Goal: Information Seeking & Learning: Learn about a topic

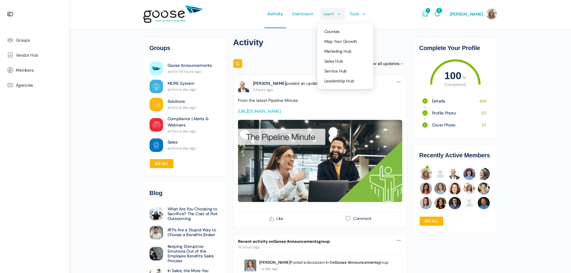
click at [335, 13] on link "Learn" at bounding box center [331, 14] width 22 height 28
click at [335, 33] on span "Courses" at bounding box center [331, 31] width 15 height 5
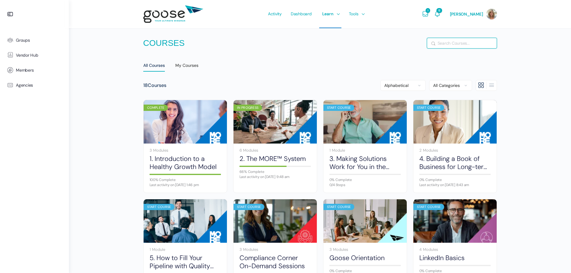
click at [447, 45] on input "Search" at bounding box center [462, 43] width 70 height 10
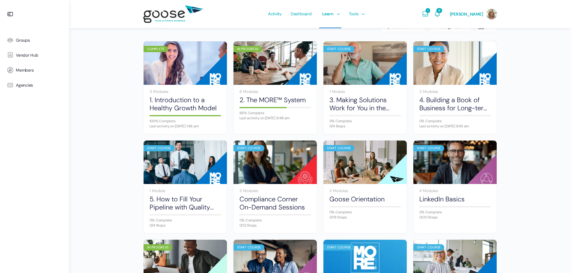
scroll to position [60, 0]
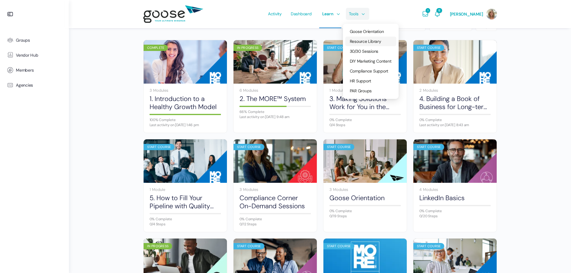
click at [369, 40] on span "Resource Library" at bounding box center [365, 41] width 31 height 5
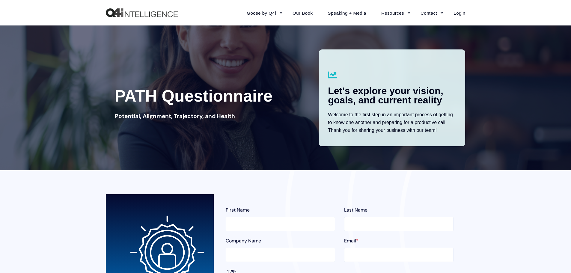
type input "Casey"
type input "Meserve"
type input "casey@beaconpath.com"
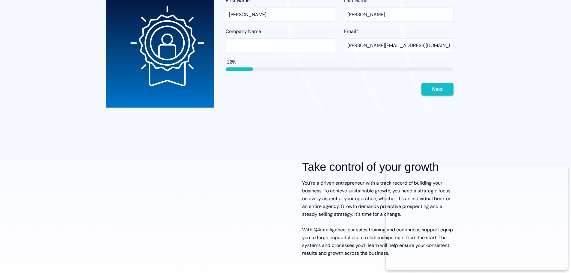
scroll to position [210, 0]
click at [440, 86] on button "Next" at bounding box center [437, 88] width 32 height 13
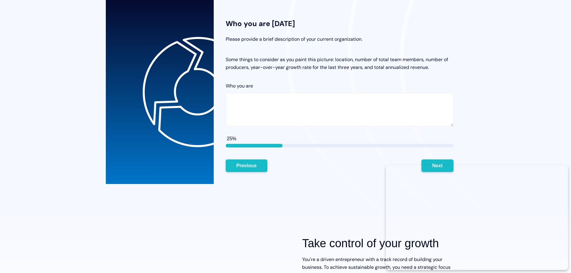
scroll to position [164, 0]
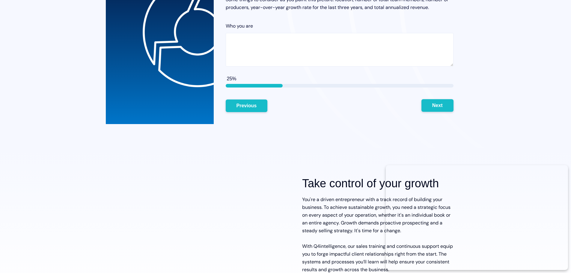
click at [441, 105] on button "Next" at bounding box center [437, 105] width 32 height 13
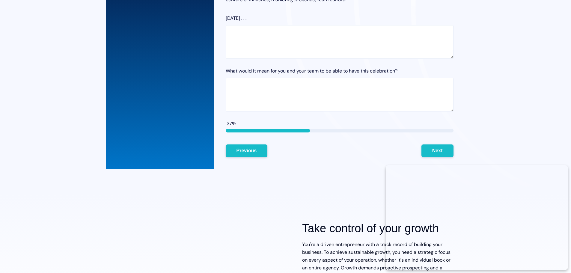
scroll to position [314, 0]
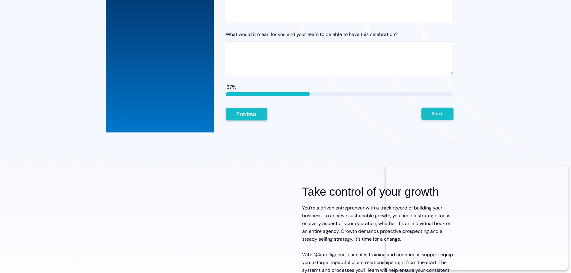
click at [438, 114] on button "Next" at bounding box center [437, 114] width 32 height 13
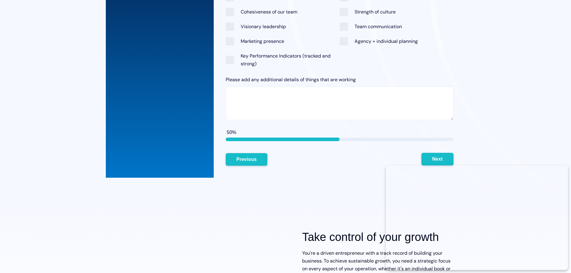
click at [446, 154] on button "Next" at bounding box center [437, 159] width 32 height 13
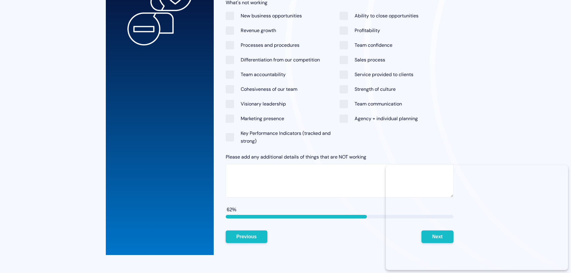
scroll to position [344, 0]
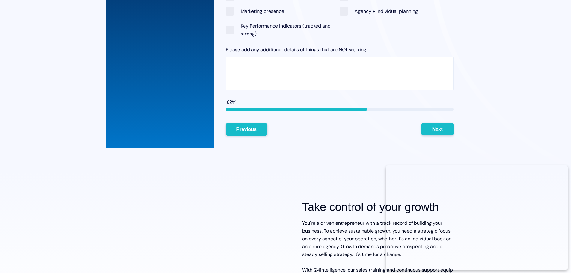
click at [429, 124] on button "Next" at bounding box center [437, 129] width 32 height 13
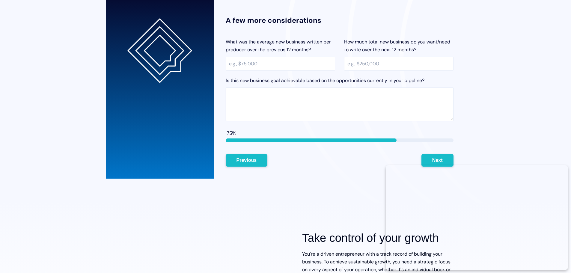
scroll to position [194, 0]
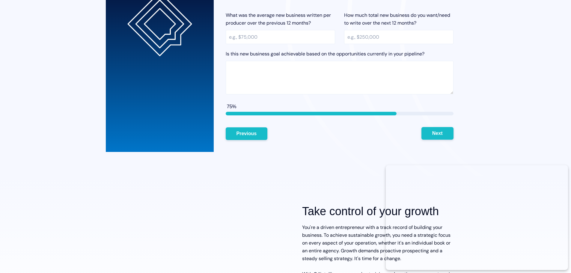
click at [440, 132] on button "Next" at bounding box center [437, 133] width 32 height 13
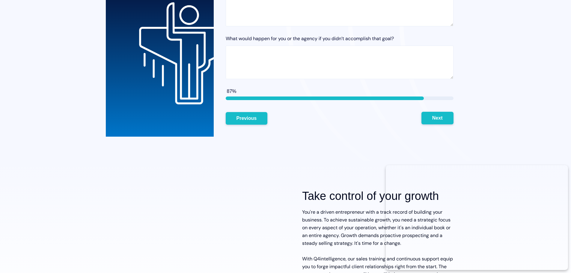
click at [434, 118] on button "Next" at bounding box center [437, 118] width 32 height 13
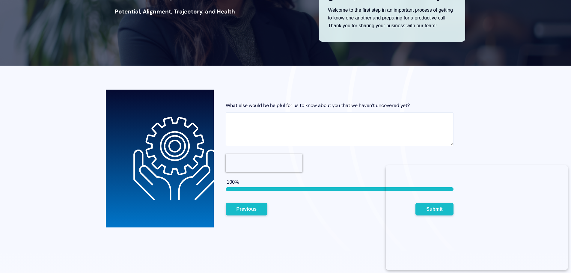
scroll to position [104, 0]
click at [255, 206] on button "Previous" at bounding box center [247, 209] width 42 height 13
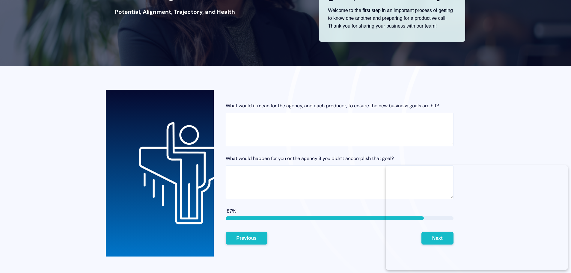
click at [255, 206] on div "What would it mean for the agency, and each producer, to ensure the new busines…" at bounding box center [340, 173] width 252 height 167
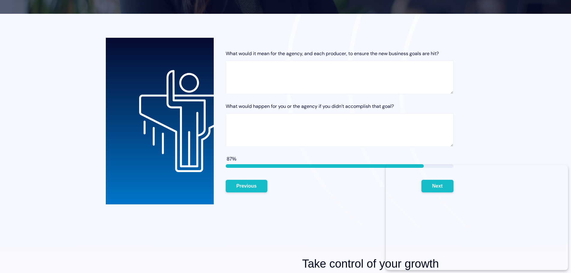
scroll to position [180, 0]
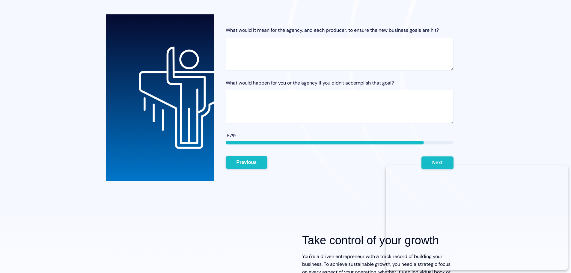
click at [249, 161] on button "Previous" at bounding box center [247, 162] width 42 height 13
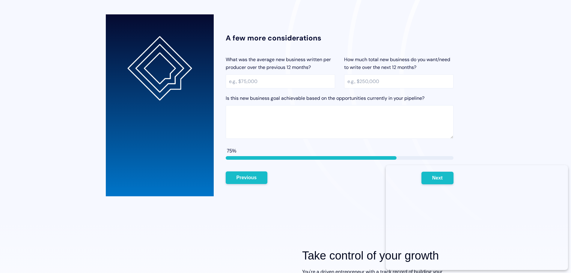
click at [249, 174] on button "Previous" at bounding box center [247, 177] width 42 height 13
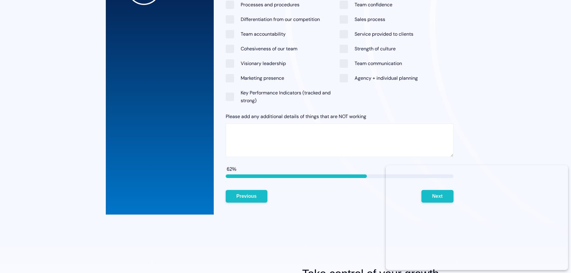
scroll to position [360, 0]
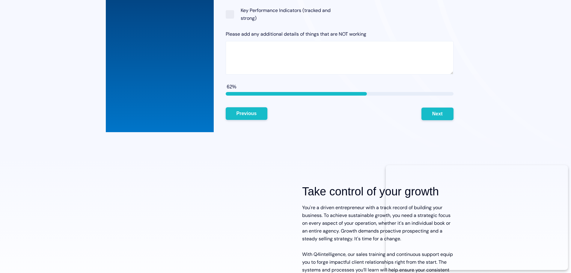
click at [247, 110] on button "Previous" at bounding box center [247, 113] width 42 height 13
click at [247, 115] on button "Previous" at bounding box center [247, 113] width 42 height 13
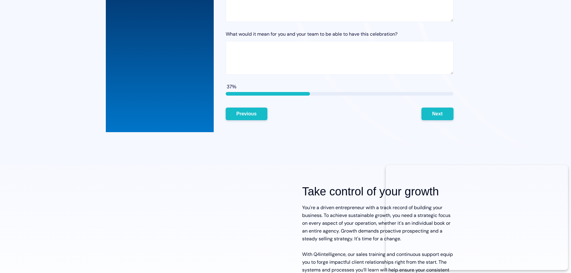
click at [247, 115] on button "Previous" at bounding box center [247, 114] width 42 height 13
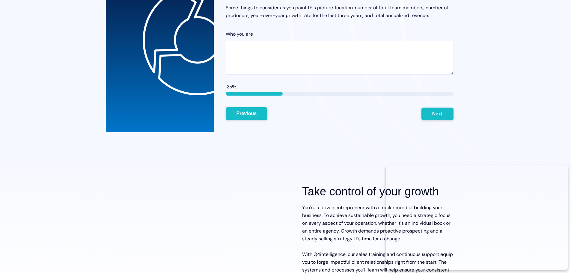
click at [247, 116] on button "Previous" at bounding box center [247, 113] width 42 height 13
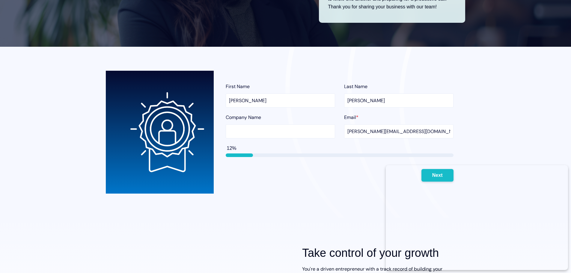
scroll to position [125, 0]
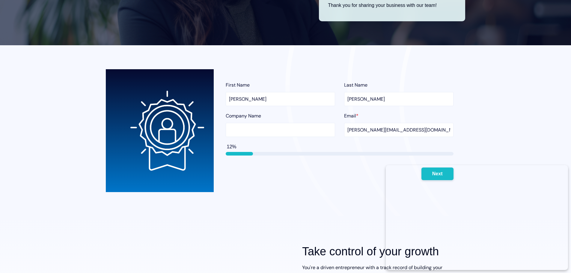
click at [512, 127] on div "First Name Casey Last Name Meserve Company Name Email * casey@beaconpath.com 12…" at bounding box center [285, 130] width 571 height 171
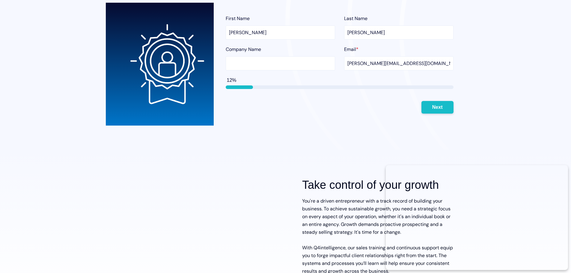
scroll to position [215, 0]
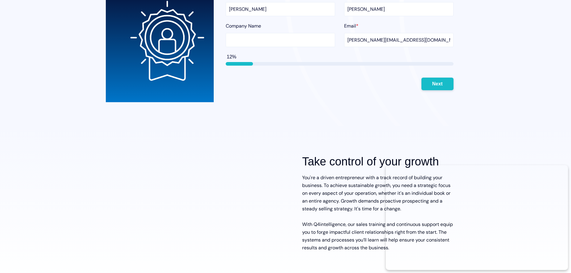
click at [527, 89] on div "First Name Casey Last Name Meserve Company Name Email * casey@beaconpath.com 12…" at bounding box center [285, 40] width 571 height 171
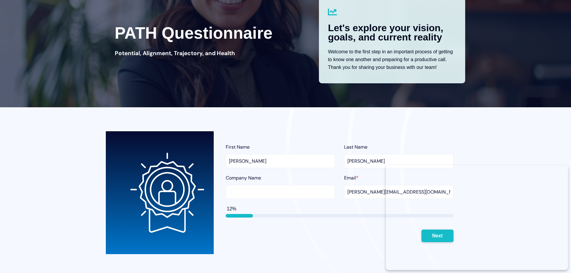
scroll to position [0, 0]
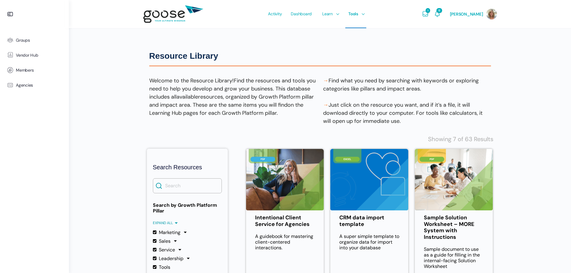
click at [189, 186] on input "Search" at bounding box center [187, 185] width 69 height 15
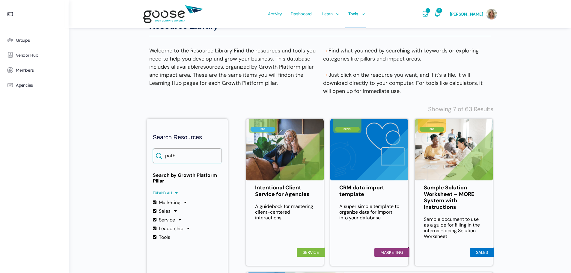
scroll to position [60, 0]
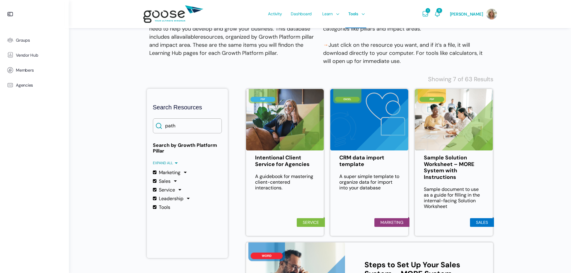
click at [158, 126] on div at bounding box center [159, 126] width 6 height 6
click at [195, 128] on input "path" at bounding box center [187, 125] width 69 height 15
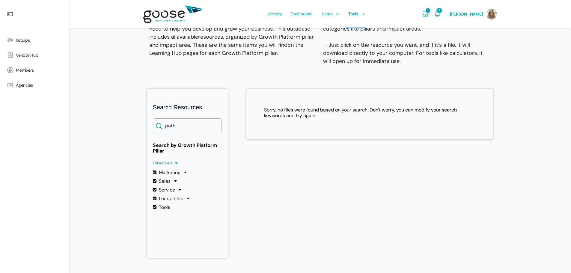
click at [175, 182] on div at bounding box center [176, 181] width 6 height 6
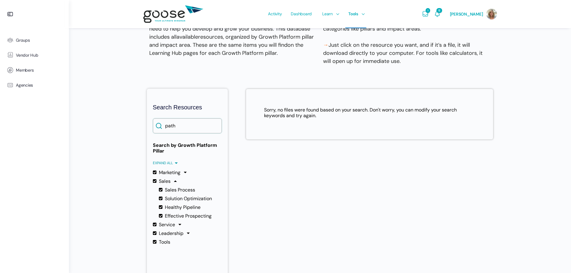
click at [183, 126] on input "path" at bounding box center [187, 125] width 69 height 15
drag, startPoint x: 183, startPoint y: 126, endPoint x: 149, endPoint y: 122, distance: 34.4
click at [150, 123] on form "Search Resources Search path Search by Growth Platform Pillar Expand all Collap…" at bounding box center [187, 191] width 81 height 204
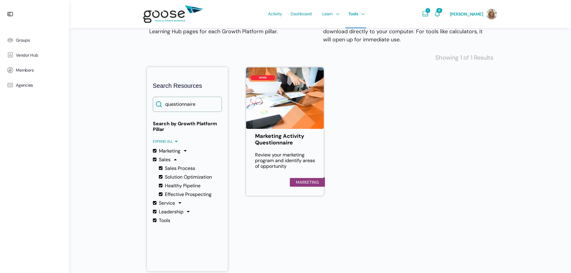
scroll to position [90, 0]
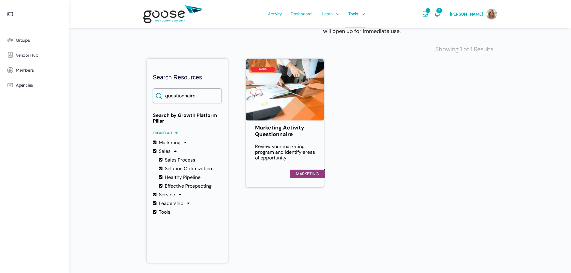
type input "questionnaire"
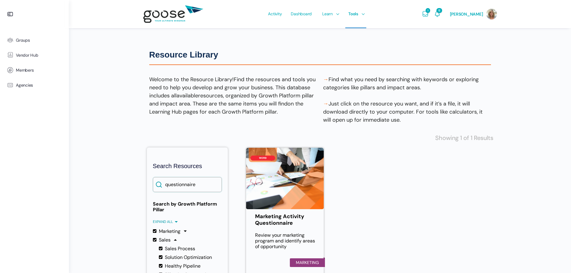
scroll to position [0, 0]
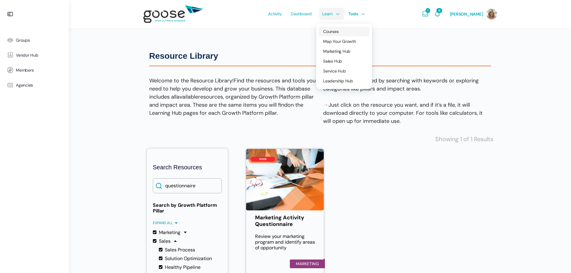
click at [331, 28] on link "Courses" at bounding box center [343, 32] width 51 height 10
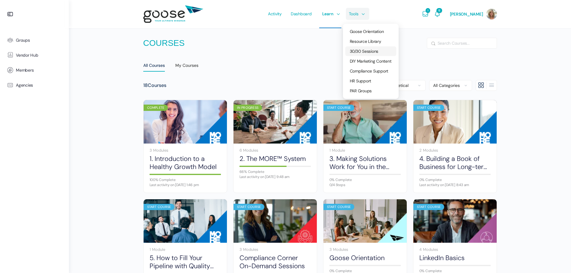
click at [366, 52] on span "30/30 Sessions" at bounding box center [364, 51] width 29 height 5
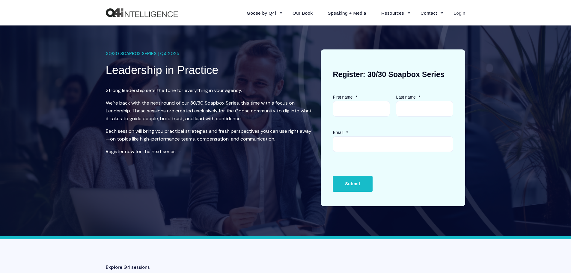
click at [459, 13] on link "Login" at bounding box center [455, 13] width 19 height 26
click at [461, 12] on link "Login" at bounding box center [455, 13] width 19 height 26
click at [455, 12] on link "Login" at bounding box center [455, 13] width 19 height 26
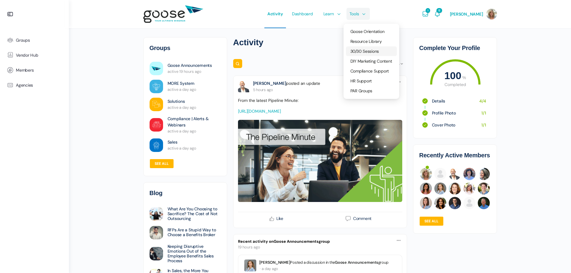
click at [359, 49] on span "30/30 Sessions" at bounding box center [364, 51] width 29 height 5
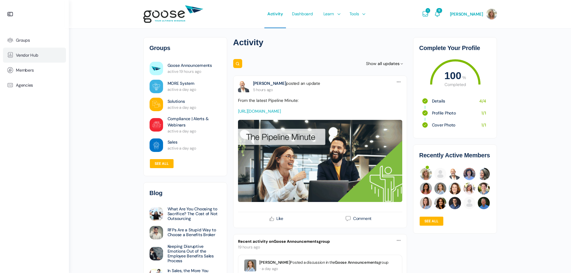
click at [25, 58] on link "Vendor Hub" at bounding box center [34, 55] width 63 height 15
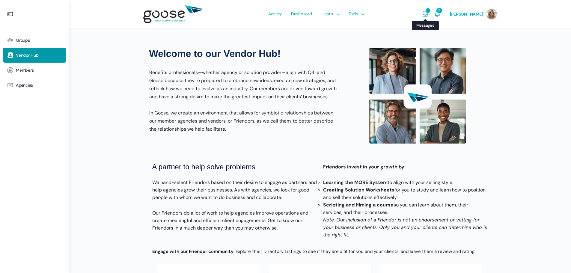
click at [429, 14] on icon "Messages" at bounding box center [425, 13] width 7 height 7
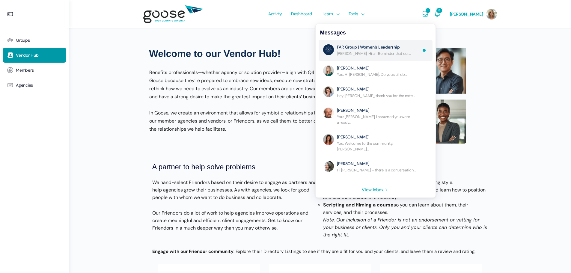
click at [365, 45] on link "Re: Hi everyone!I hope your Labor Day weekend was long and was spent appreciati…" at bounding box center [379, 50] width 84 height 12
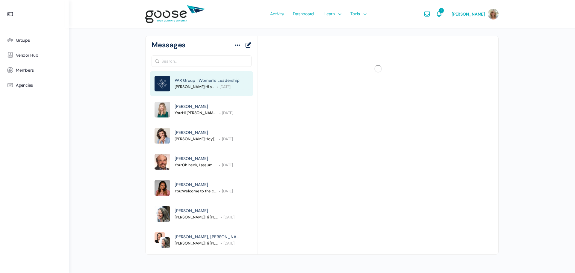
scroll to position [567, 0]
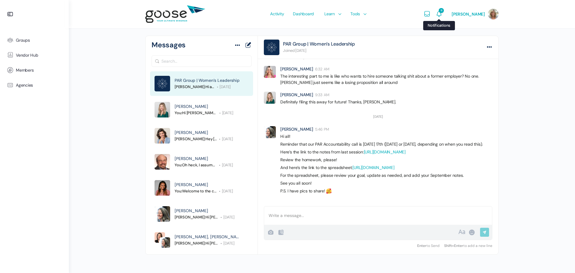
click at [443, 13] on icon "Notifications" at bounding box center [439, 13] width 7 height 7
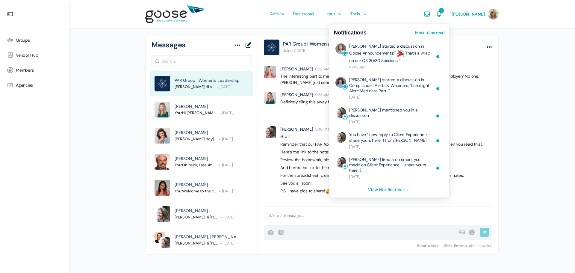
click at [445, 31] on link "Mark all as read" at bounding box center [430, 33] width 30 height 4
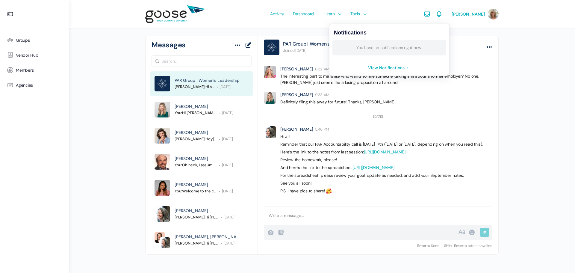
click at [406, 15] on div "Activity Dashboard Learn Courses Map Your Growth Marketing Hub Sales Hub Servic…" at bounding box center [317, 14] width 207 height 28
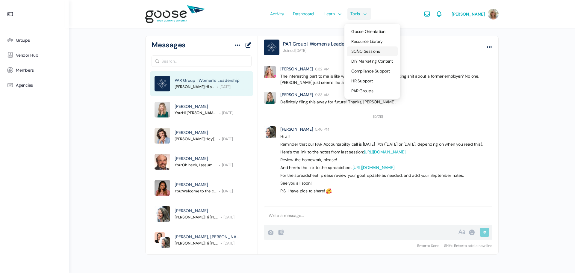
click at [367, 49] on span "30/30 Sessions" at bounding box center [365, 51] width 29 height 5
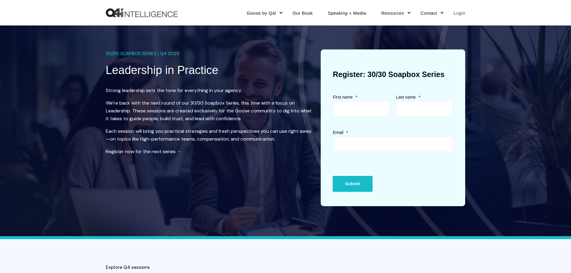
click at [458, 12] on link "Login" at bounding box center [455, 13] width 19 height 26
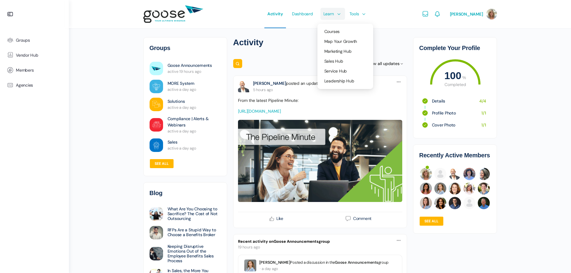
click at [331, 14] on span "Learn" at bounding box center [328, 14] width 10 height 28
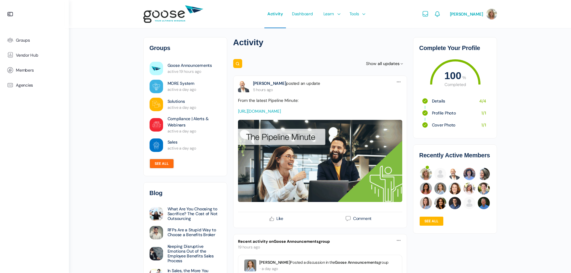
click at [157, 164] on link "See all" at bounding box center [162, 164] width 24 height 10
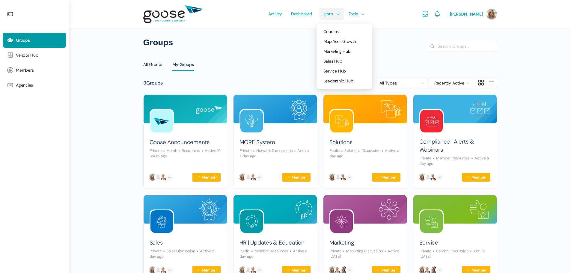
click at [330, 13] on span "Learn" at bounding box center [327, 14] width 10 height 28
click at [332, 29] on span "Courses" at bounding box center [330, 31] width 15 height 5
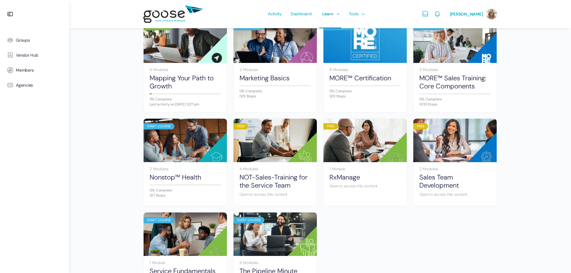
scroll to position [341, 0]
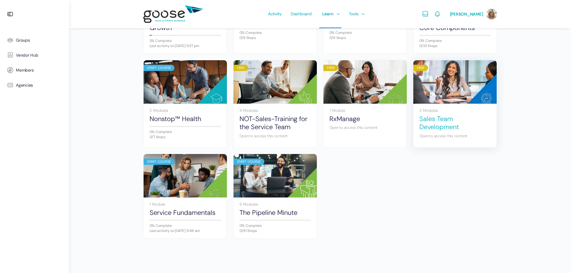
click at [446, 120] on link "Sales Team Development" at bounding box center [454, 123] width 71 height 16
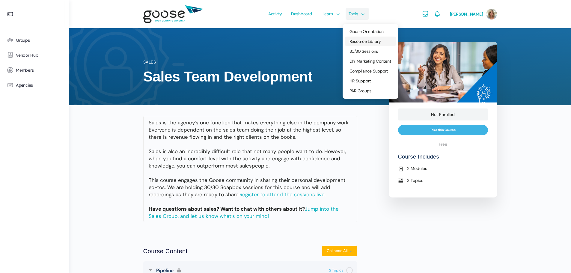
click at [374, 43] on span "Resource Library" at bounding box center [364, 41] width 31 height 5
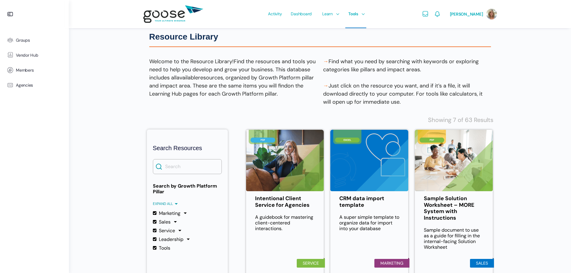
scroll to position [30, 0]
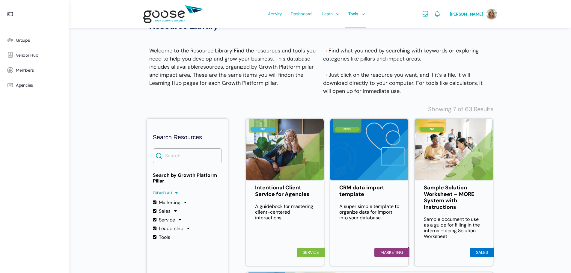
click at [155, 203] on label "Marketing" at bounding box center [167, 203] width 28 height 6
click at [0, 0] on input "Marketing" at bounding box center [0, 0] width 0 height 0
click at [155, 211] on label "Sales" at bounding box center [162, 211] width 18 height 6
click at [0, 0] on input "Sales" at bounding box center [0, 0] width 0 height 0
click at [155, 222] on label "Service" at bounding box center [164, 220] width 22 height 6
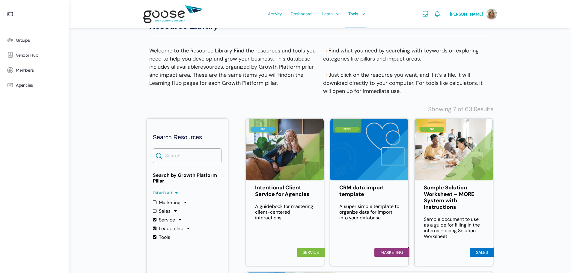
click at [0, 0] on input "Service" at bounding box center [0, 0] width 0 height 0
click at [155, 229] on label "Leadership" at bounding box center [168, 229] width 31 height 6
click at [0, 0] on input "Leadership" at bounding box center [0, 0] width 0 height 0
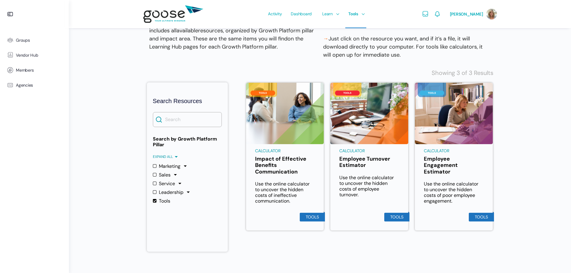
scroll to position [68, 0]
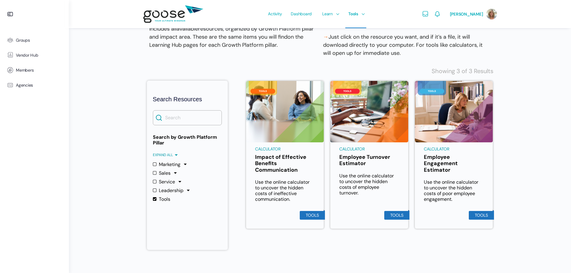
click at [156, 199] on label "Tools" at bounding box center [161, 199] width 17 height 6
click at [0, 0] on input "Tools" at bounding box center [0, 0] width 0 height 0
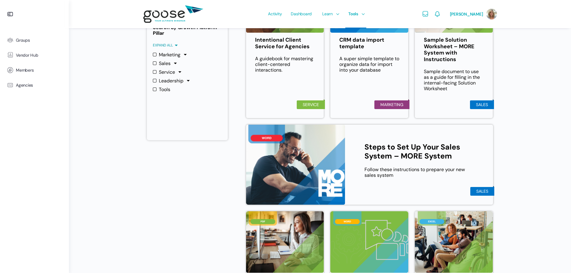
scroll to position [77, 0]
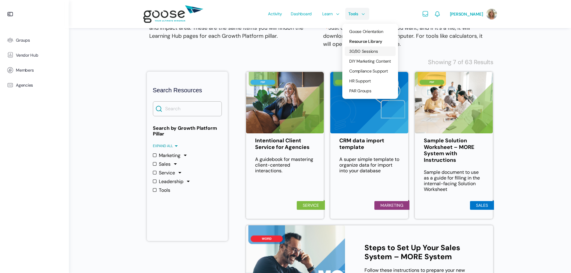
click at [362, 48] on link "30/30 Sessions" at bounding box center [370, 51] width 51 height 10
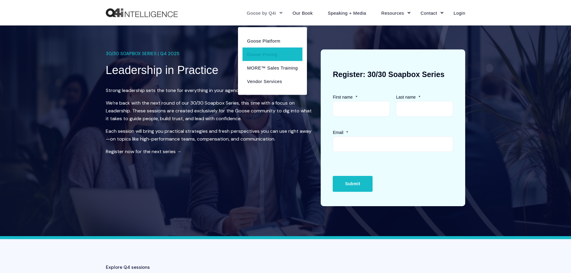
click at [270, 56] on link "Goose Pricing" at bounding box center [272, 53] width 60 height 13
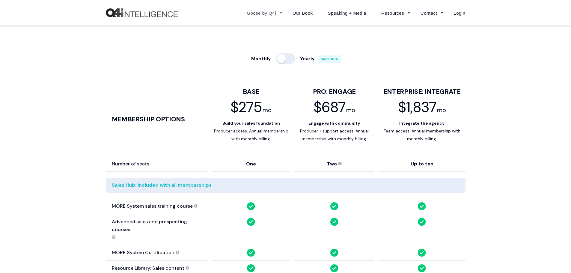
scroll to position [330, 0]
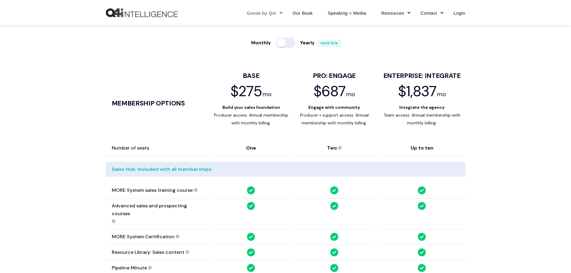
click at [292, 42] on div at bounding box center [285, 42] width 19 height 10
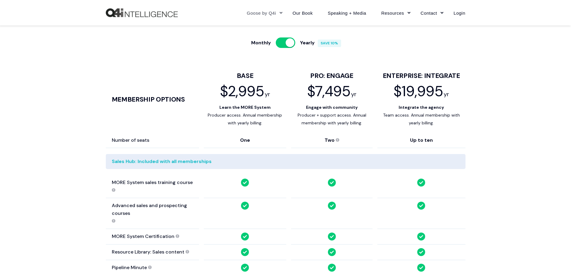
click at [281, 43] on div at bounding box center [285, 42] width 19 height 10
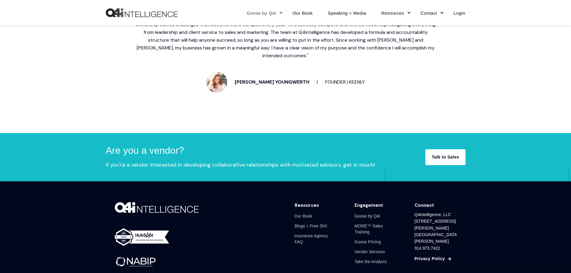
scroll to position [1498, 0]
